Goal: Task Accomplishment & Management: Manage account settings

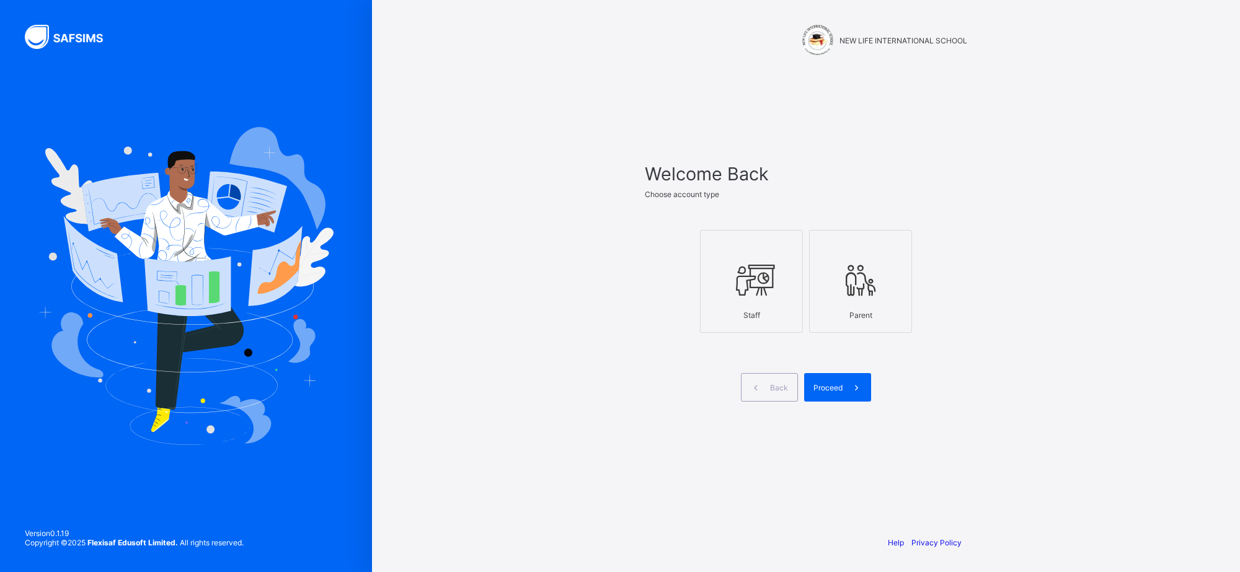
click at [847, 391] on span at bounding box center [856, 387] width 29 height 29
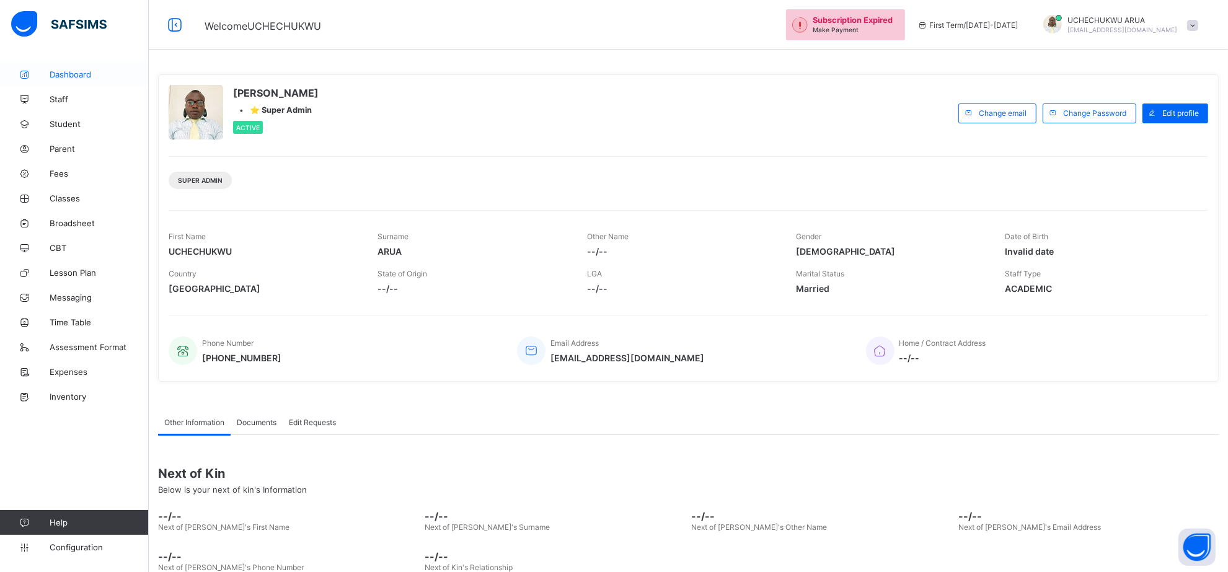
click at [82, 76] on span "Dashboard" at bounding box center [99, 74] width 99 height 10
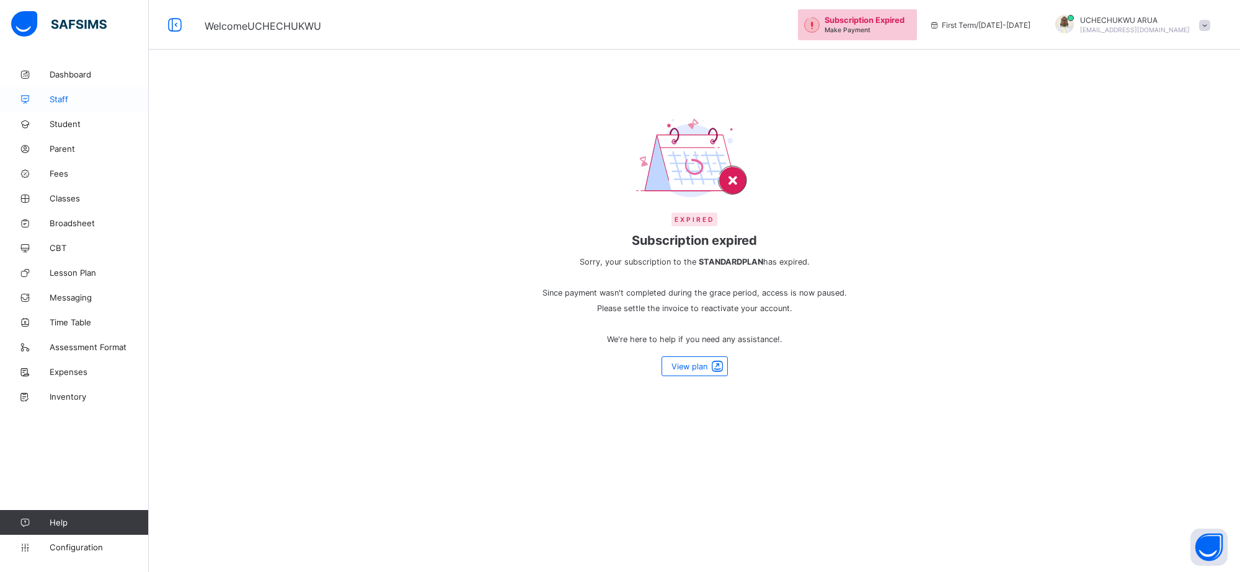
click at [63, 98] on span "Staff" at bounding box center [99, 99] width 99 height 10
click at [66, 100] on span "Staff" at bounding box center [99, 99] width 99 height 10
click at [66, 94] on span "Staff" at bounding box center [99, 99] width 99 height 10
click at [583, 91] on div "Expired Subscription expired Sorry, your subscription to the STANDARD PLAN has …" at bounding box center [694, 286] width 1091 height 572
click at [303, 118] on div "Expired Subscription expired Sorry, your subscription to the STANDARD PLAN has …" at bounding box center [694, 246] width 1091 height 283
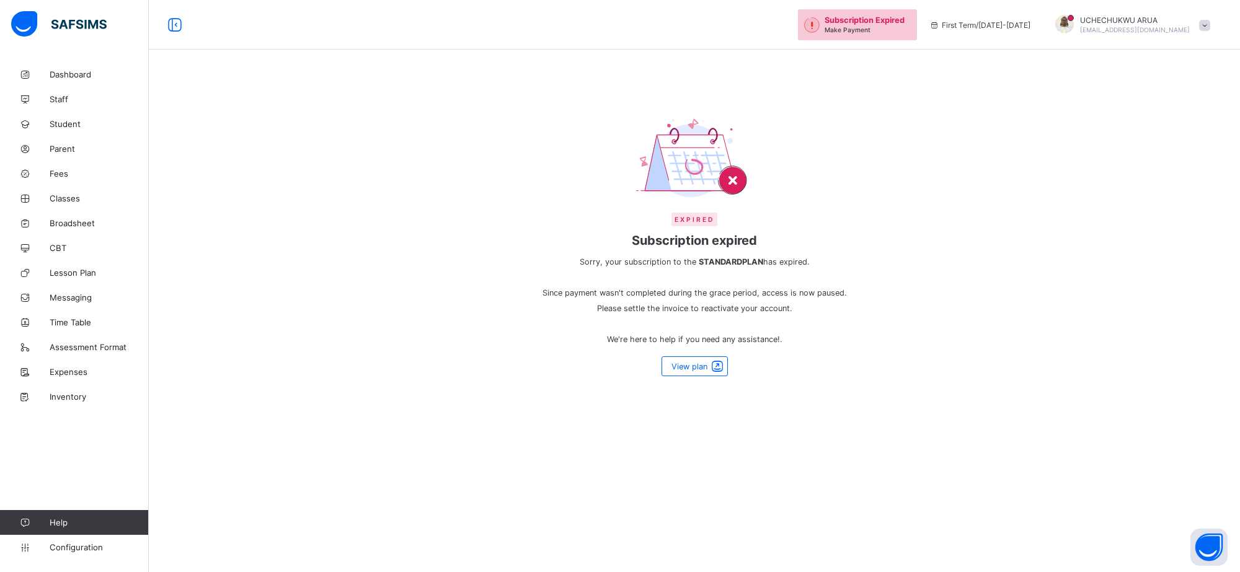
click at [310, 115] on div "Expired Subscription expired Sorry, your subscription to the STANDARD PLAN has …" at bounding box center [694, 246] width 1091 height 283
click at [349, 107] on div "Expired Subscription expired Sorry, your subscription to the STANDARD PLAN has …" at bounding box center [694, 246] width 1091 height 283
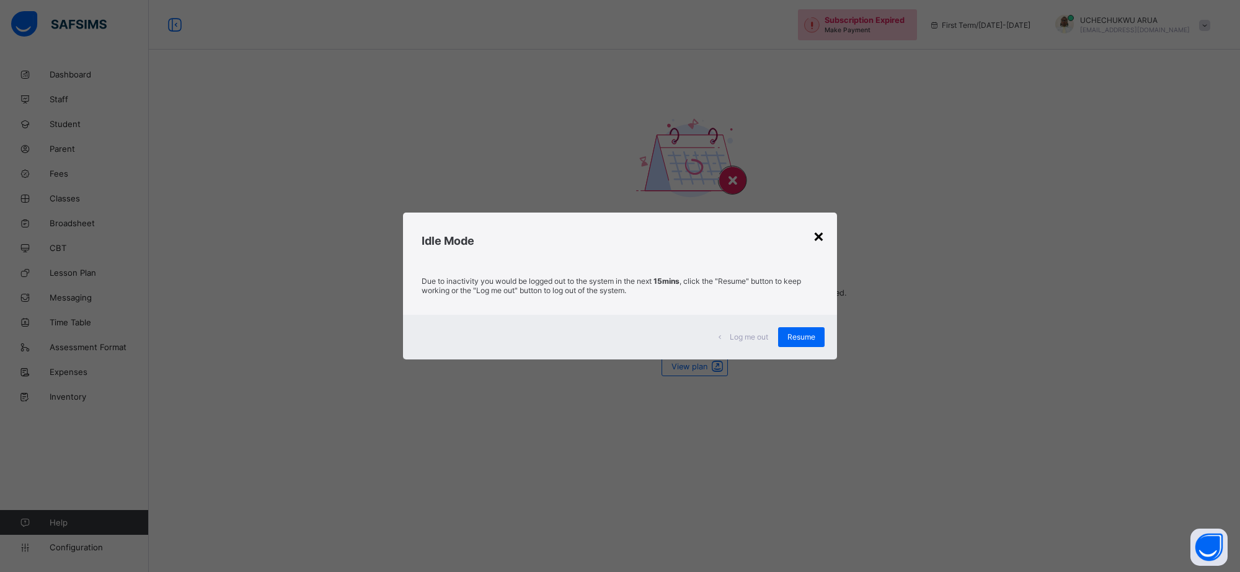
click at [817, 234] on div "×" at bounding box center [819, 235] width 12 height 21
